Goal: Task Accomplishment & Management: Use online tool/utility

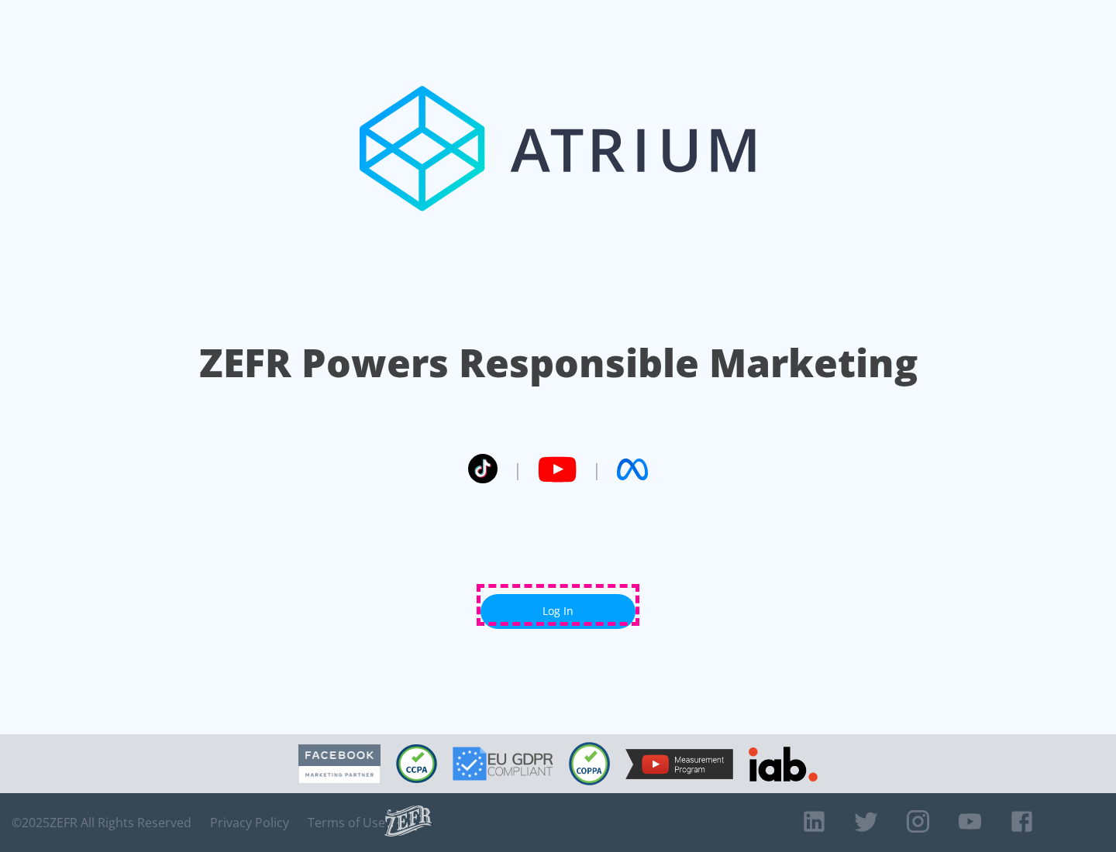
click at [558, 605] on link "Log In" at bounding box center [557, 611] width 155 height 35
